Goal: Browse casually

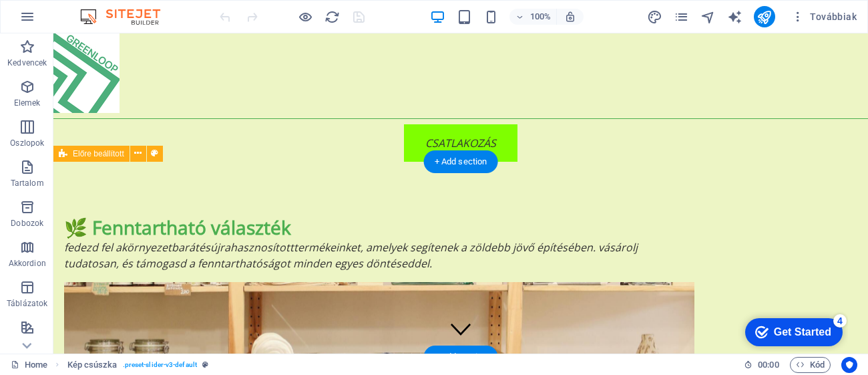
click at [868, 136] on div "CSATLAKOZÁS" at bounding box center [460, 142] width 815 height 37
click at [838, 195] on div "🌿 Fenntartható választék Fedezd fel a környezetbarát és újrahasznosított termék…" at bounding box center [460, 293] width 815 height 262
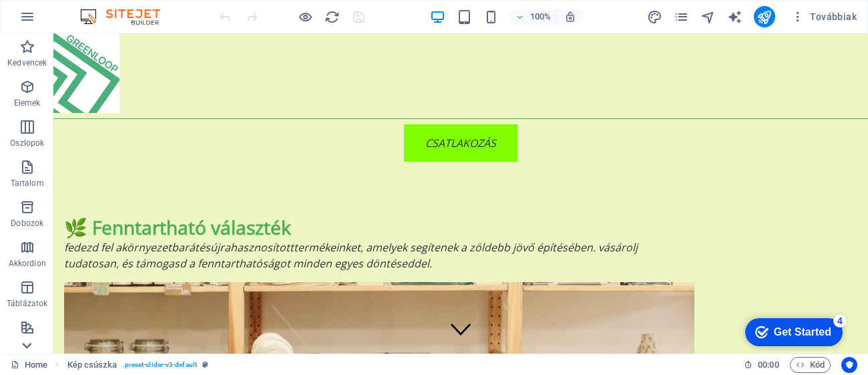
click at [27, 343] on icon at bounding box center [26, 345] width 19 height 19
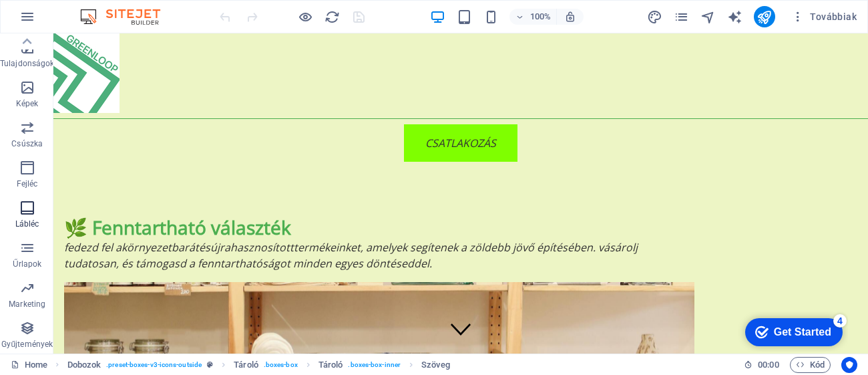
click at [21, 214] on icon "button" at bounding box center [27, 208] width 16 height 16
click at [31, 214] on icon "button" at bounding box center [27, 208] width 16 height 16
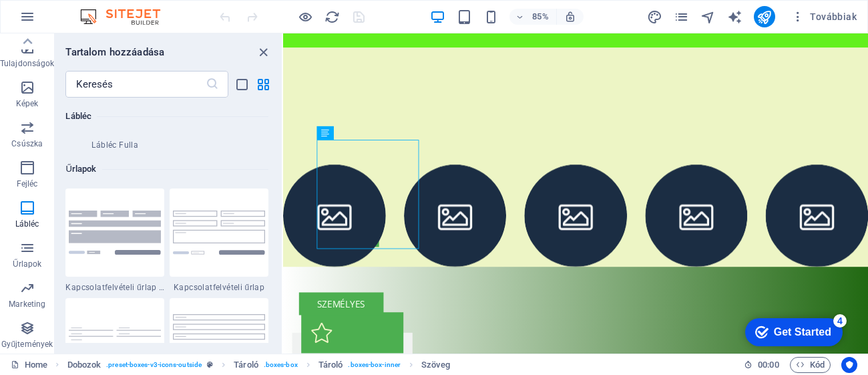
scroll to position [9597, 0]
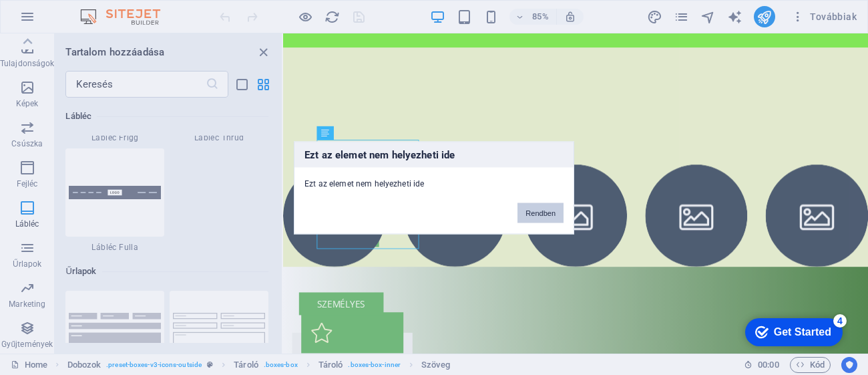
click at [531, 211] on button "Rendben" at bounding box center [541, 212] width 46 height 20
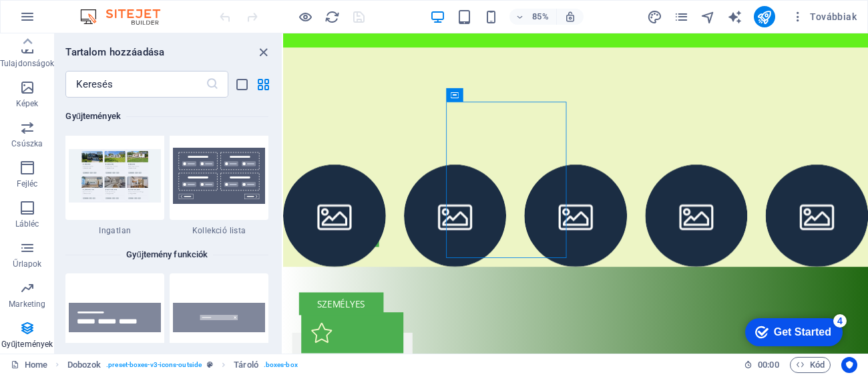
scroll to position [12695, 0]
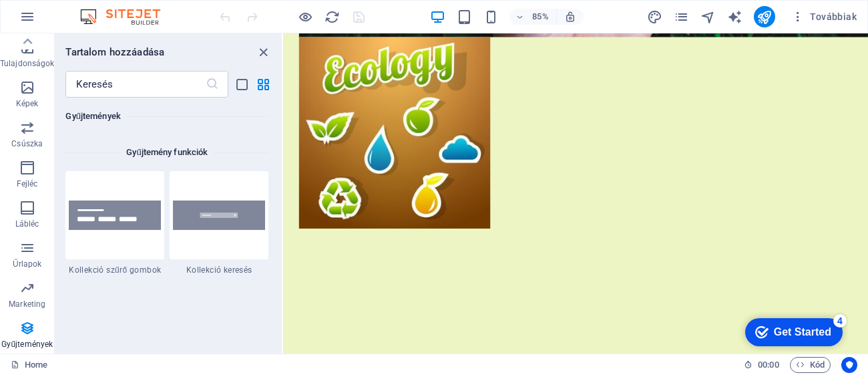
scroll to position [951, 0]
